Goal: Transaction & Acquisition: Purchase product/service

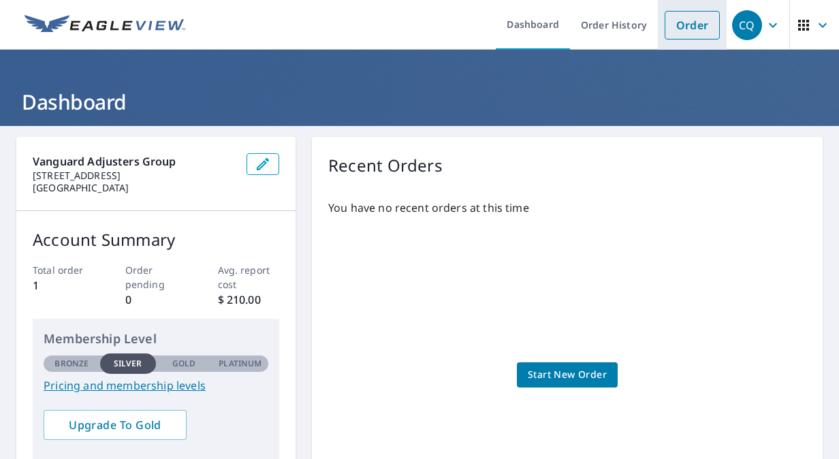
click at [665, 16] on link "Order" at bounding box center [692, 25] width 55 height 29
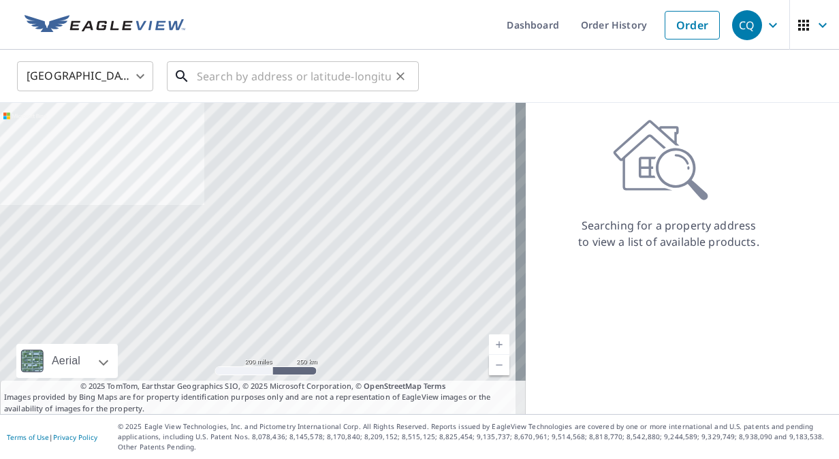
click at [223, 80] on input "text" at bounding box center [294, 76] width 194 height 38
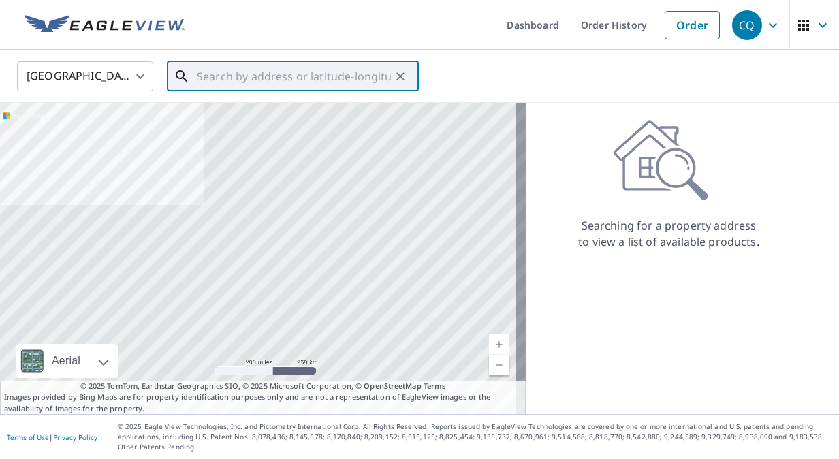
paste input "[STREET_ADDRESS]"
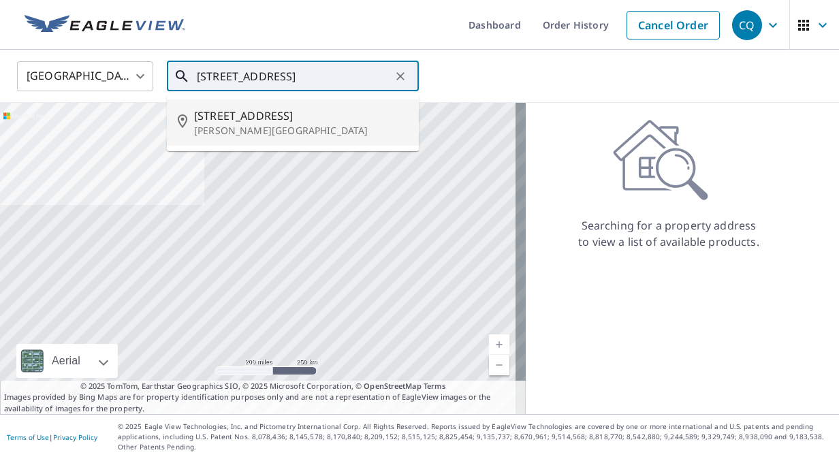
click at [229, 116] on span "[STREET_ADDRESS]" at bounding box center [301, 116] width 214 height 16
type input "[STREET_ADDRESS][PERSON_NAME]"
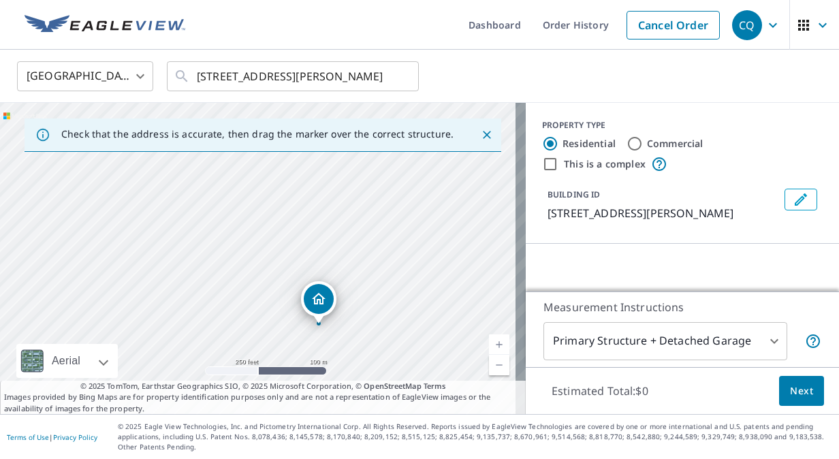
drag, startPoint x: 212, startPoint y: 194, endPoint x: 272, endPoint y: 261, distance: 90.6
click at [272, 261] on div "[STREET_ADDRESS][PERSON_NAME]" at bounding box center [263, 258] width 526 height 311
drag, startPoint x: 291, startPoint y: 241, endPoint x: 353, endPoint y: 319, distance: 98.9
click at [353, 319] on div "[STREET_ADDRESS][PERSON_NAME]" at bounding box center [263, 258] width 526 height 311
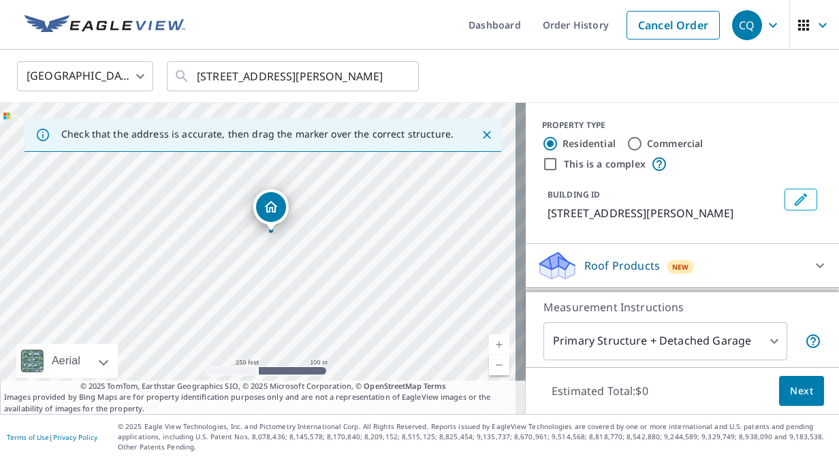
drag, startPoint x: 315, startPoint y: 308, endPoint x: 267, endPoint y: 205, distance: 113.6
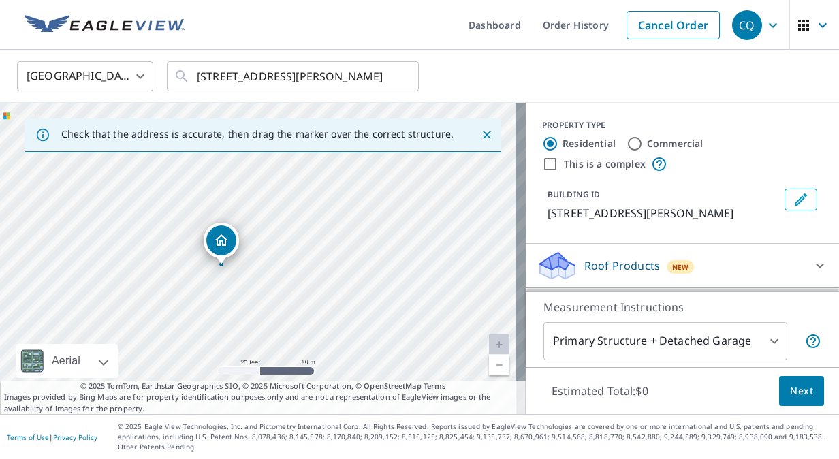
drag, startPoint x: 323, startPoint y: 276, endPoint x: 306, endPoint y: 291, distance: 21.7
click at [306, 291] on div "[STREET_ADDRESS][PERSON_NAME]" at bounding box center [263, 258] width 526 height 311
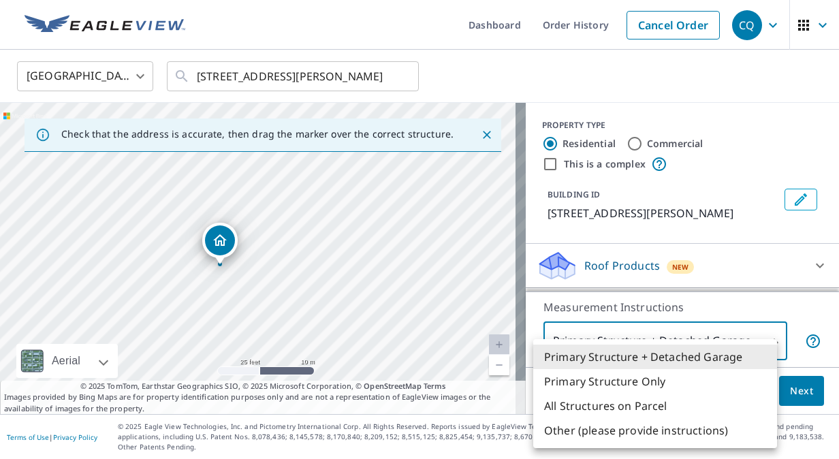
click at [758, 347] on body "CQ CQ Dashboard Order History Cancel Order CQ [GEOGRAPHIC_DATA] [GEOGRAPHIC_DAT…" at bounding box center [419, 229] width 839 height 459
click at [624, 383] on li "Primary Structure Only" at bounding box center [655, 381] width 244 height 25
type input "2"
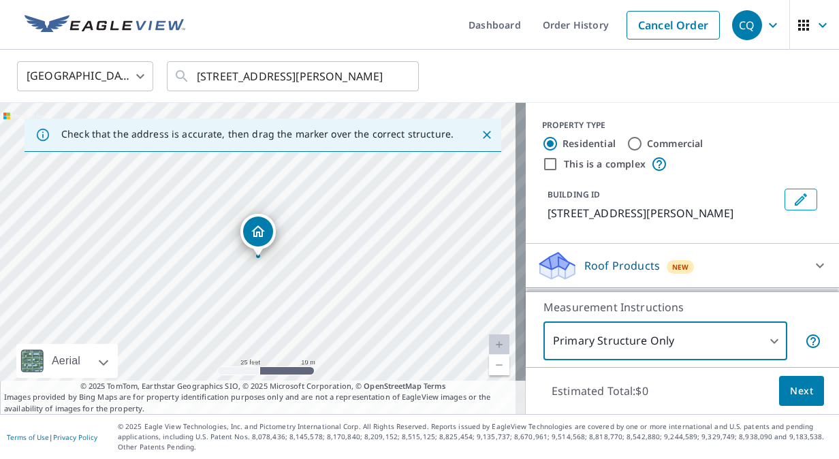
click at [626, 146] on input "Commercial" at bounding box center [634, 143] width 16 height 16
radio input "true"
type input "4"
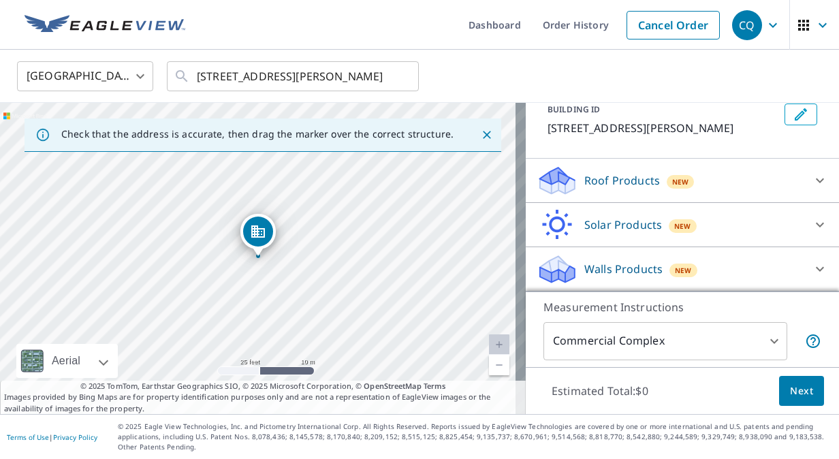
scroll to position [100, 0]
click at [778, 188] on div "Roof Products New" at bounding box center [670, 181] width 267 height 32
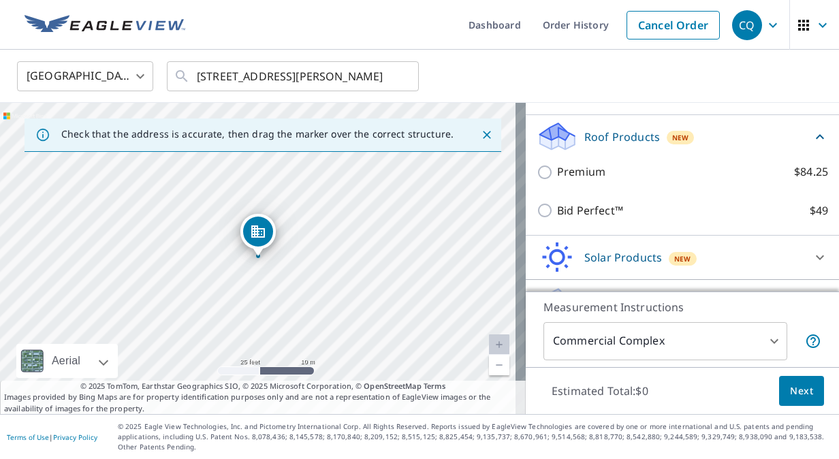
scroll to position [177, 0]
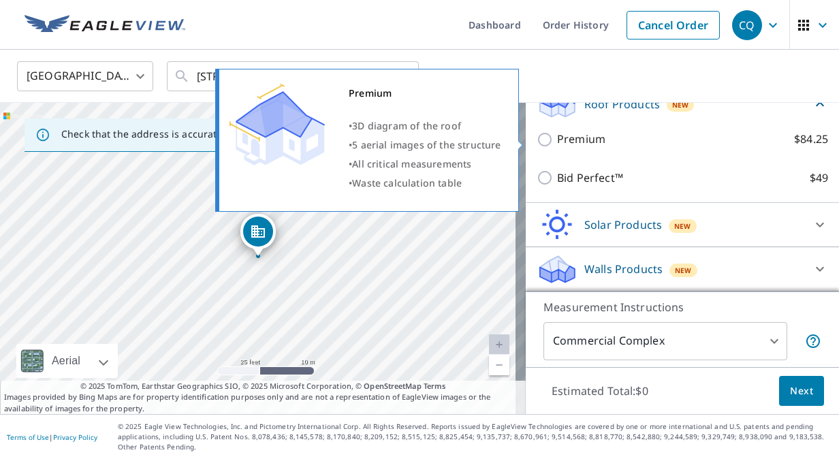
click at [579, 140] on p "Premium" at bounding box center [581, 139] width 48 height 17
click at [557, 140] on input "Premium $84.25" at bounding box center [547, 139] width 20 height 16
checkbox input "true"
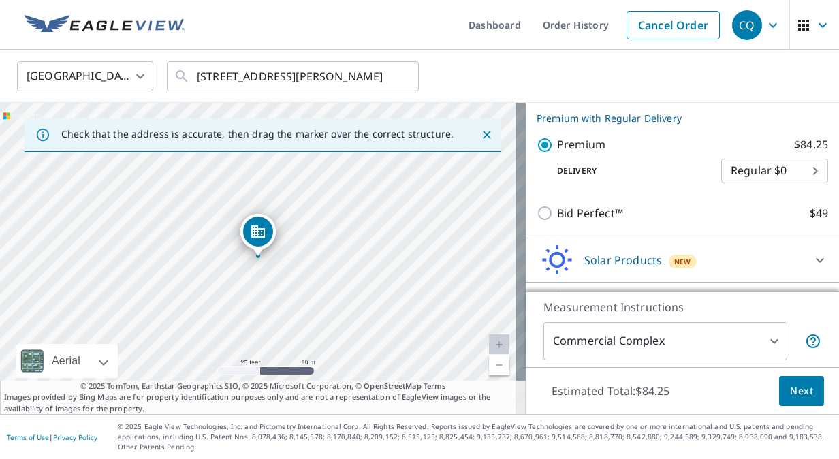
click at [765, 189] on body "CQ CQ Dashboard Order History Cancel Order CQ [GEOGRAPHIC_DATA] [GEOGRAPHIC_DAT…" at bounding box center [419, 229] width 839 height 459
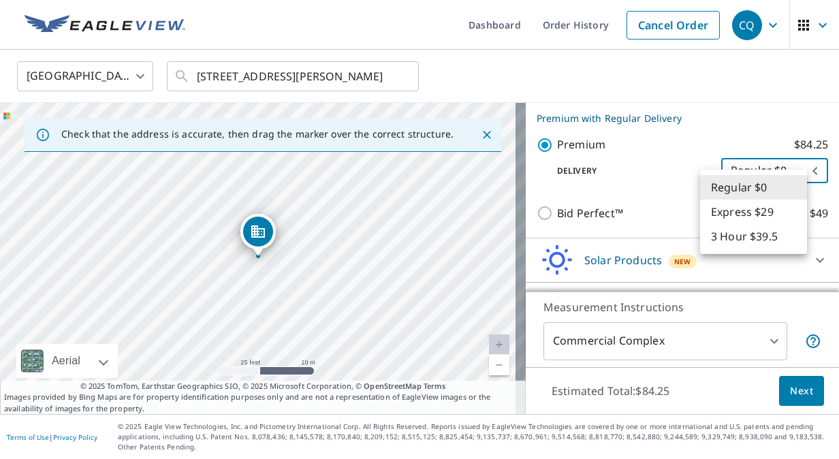
click at [793, 396] on div at bounding box center [419, 229] width 839 height 459
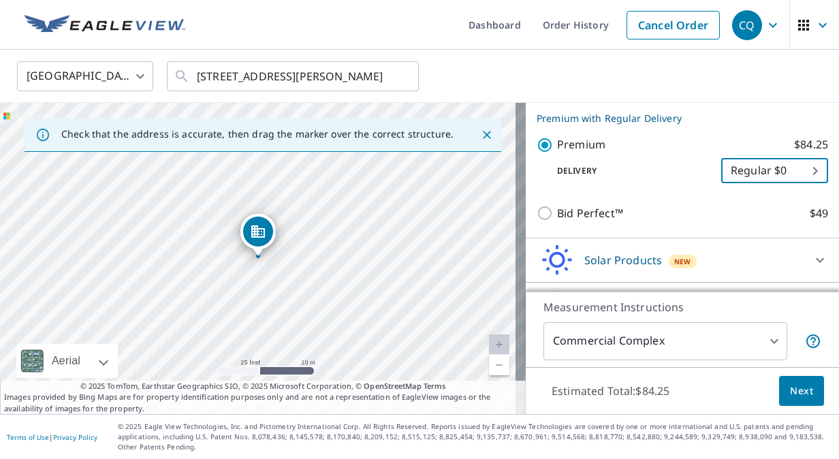
click at [793, 396] on span "Next" at bounding box center [801, 391] width 23 height 17
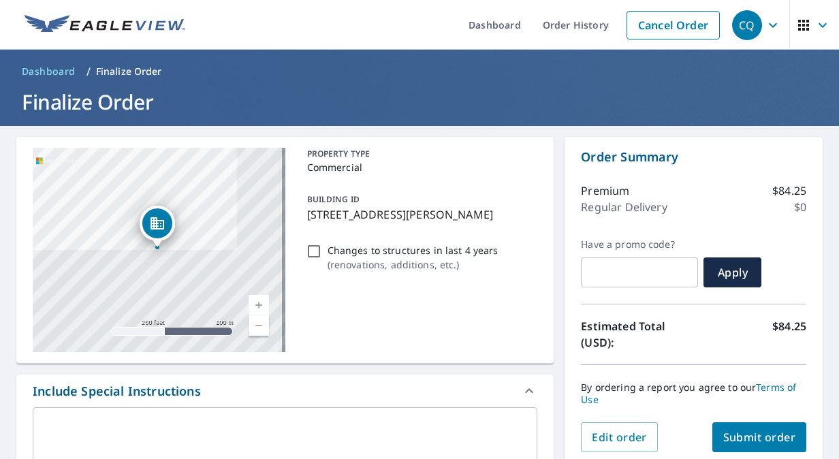
click at [309, 247] on input "Changes to structures in last 4 years ( renovations, additions, etc. )" at bounding box center [314, 251] width 16 height 16
checkbox input "false"
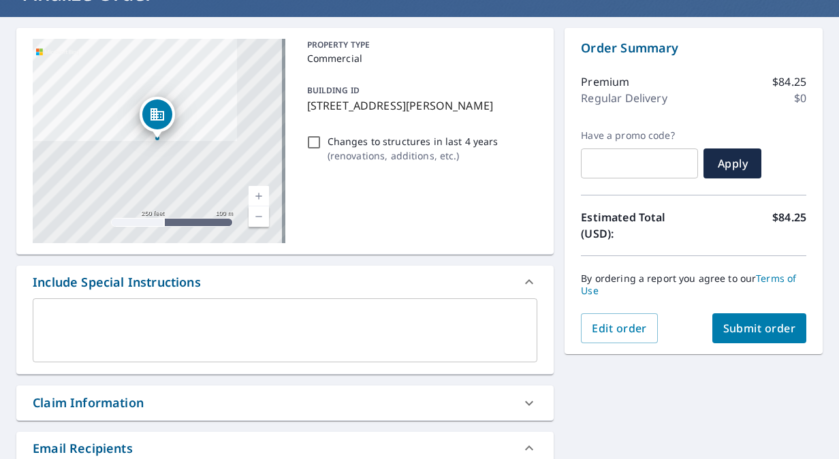
scroll to position [237, 0]
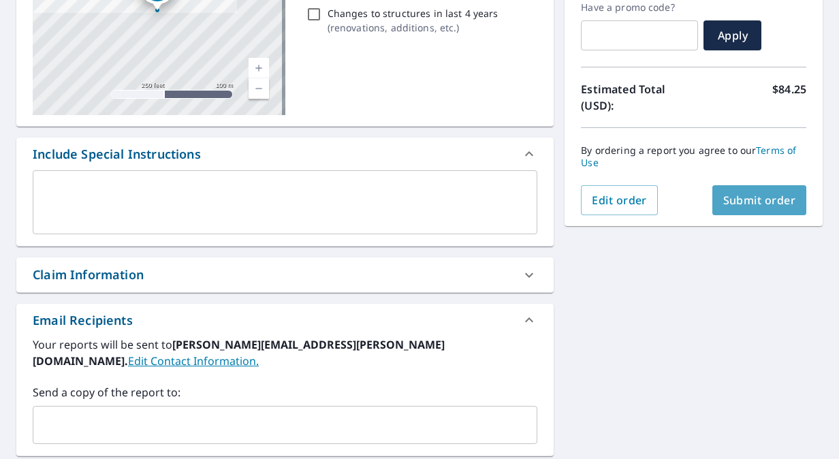
click at [748, 198] on span "Submit order" at bounding box center [759, 200] width 73 height 15
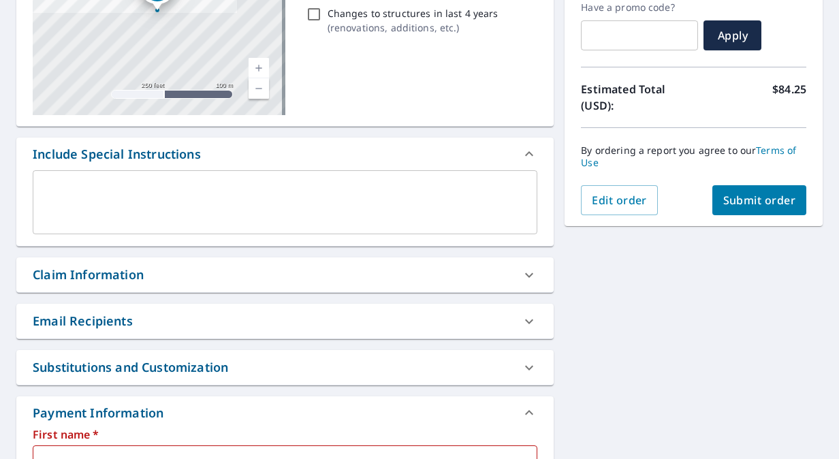
scroll to position [436, 0]
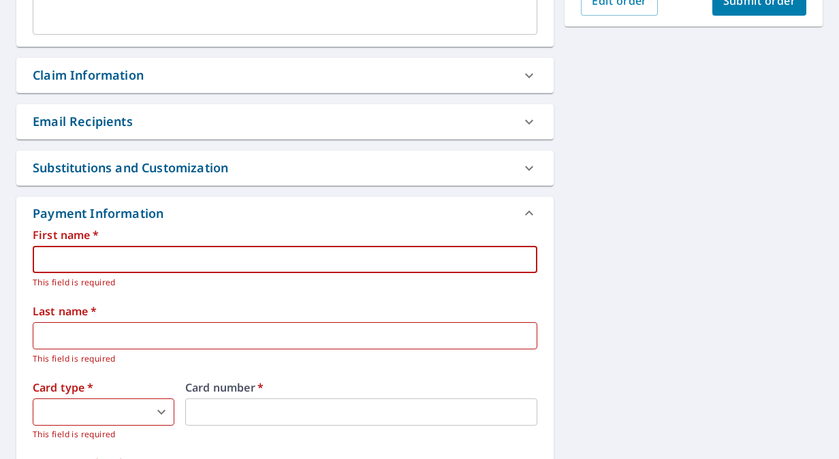
click at [181, 261] on input "text" at bounding box center [285, 259] width 505 height 27
type input "[PERSON_NAME]"
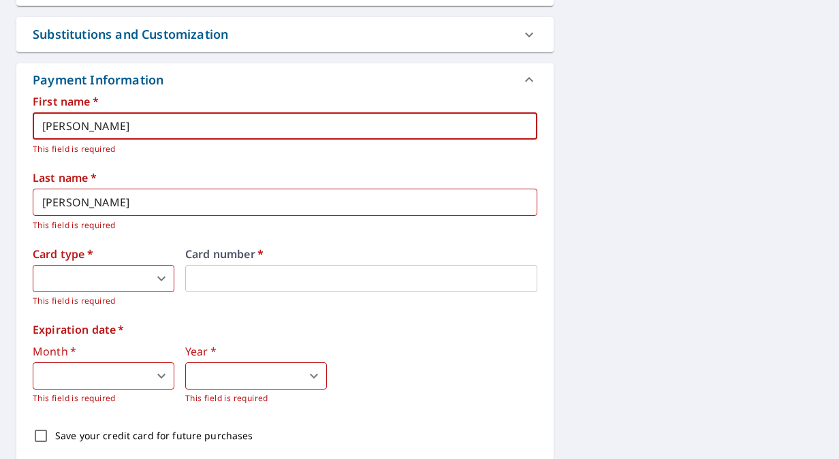
click at [101, 272] on body "CQ CQ Dashboard Order History Cancel Order CQ Dashboard / Finalize Order Finali…" at bounding box center [419, 229] width 839 height 459
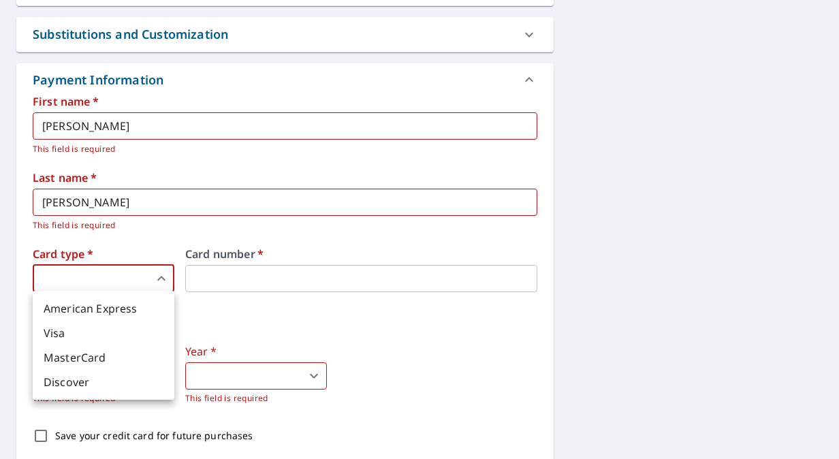
click at [95, 304] on li "American Express" at bounding box center [104, 308] width 142 height 25
type input "1"
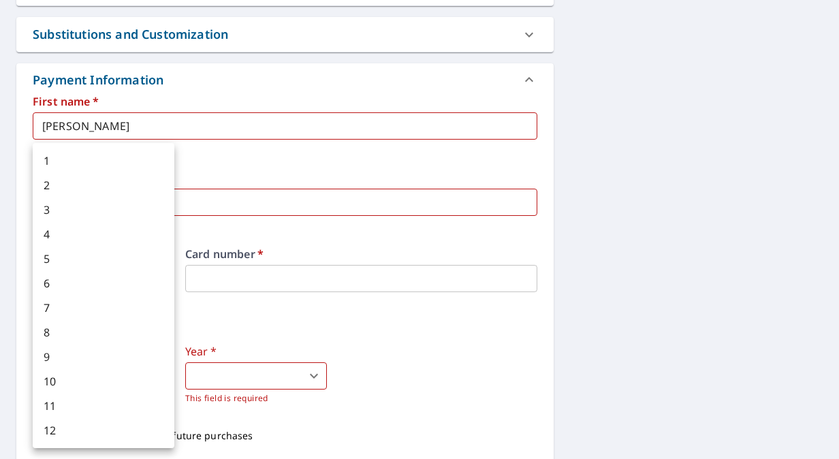
click at [103, 374] on body "CQ CQ Dashboard Order History Cancel Order CQ Dashboard / Finalize Order Finali…" at bounding box center [419, 229] width 839 height 459
click at [76, 347] on li "9" at bounding box center [104, 357] width 142 height 25
type input "9"
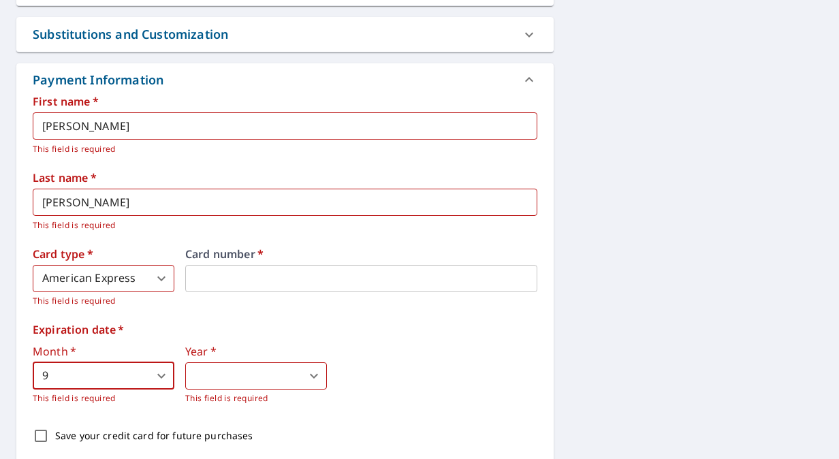
click at [208, 374] on body "CQ CQ Dashboard Order History Cancel Order CQ Dashboard / Finalize Order Finali…" at bounding box center [419, 229] width 839 height 459
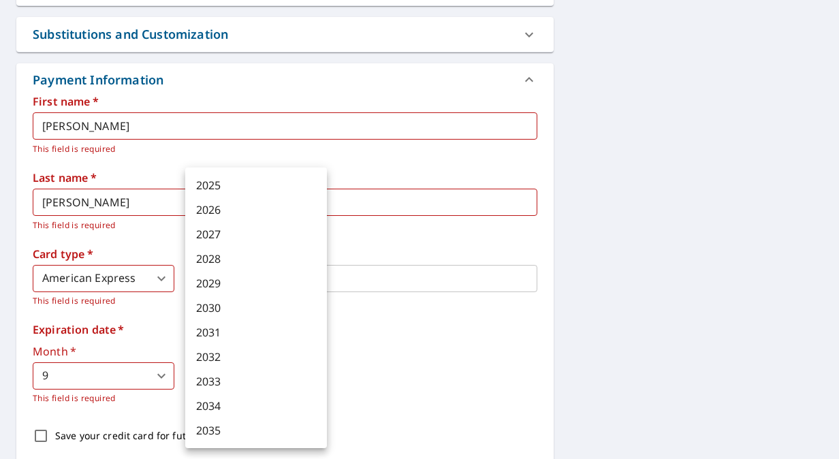
click at [217, 233] on li "2027" at bounding box center [256, 234] width 142 height 25
type input "2027"
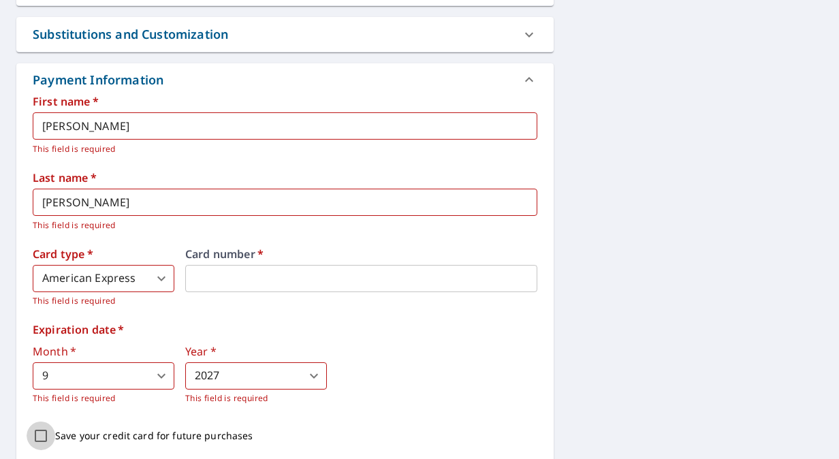
click at [48, 429] on input "Save your credit card for future purchases" at bounding box center [41, 435] width 29 height 29
checkbox input "true"
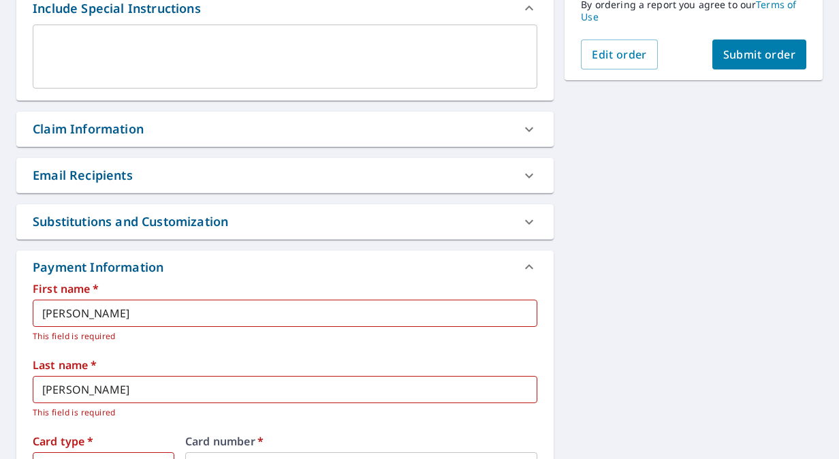
scroll to position [271, 0]
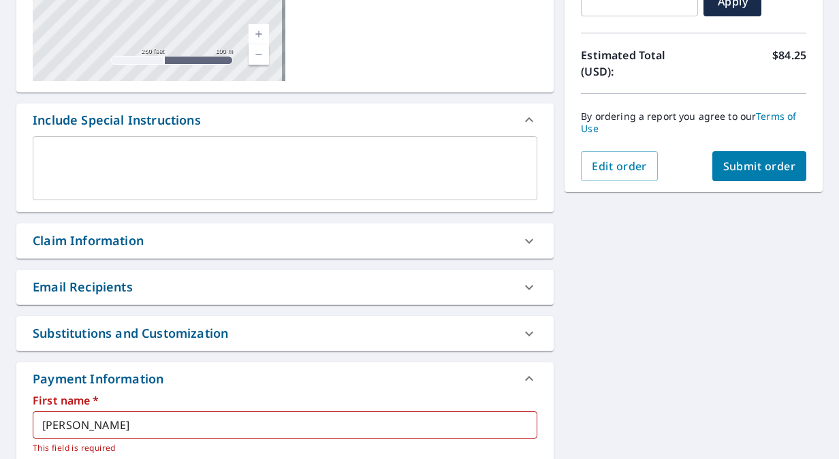
click at [752, 165] on span "Submit order" at bounding box center [759, 166] width 73 height 15
